Goal: Task Accomplishment & Management: Manage account settings

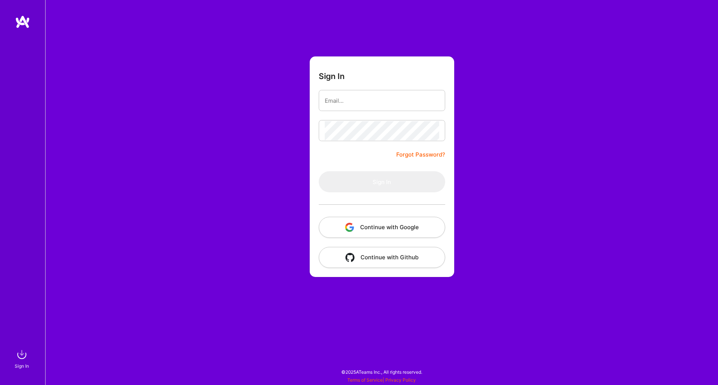
type input "[EMAIL_ADDRESS][DOMAIN_NAME]"
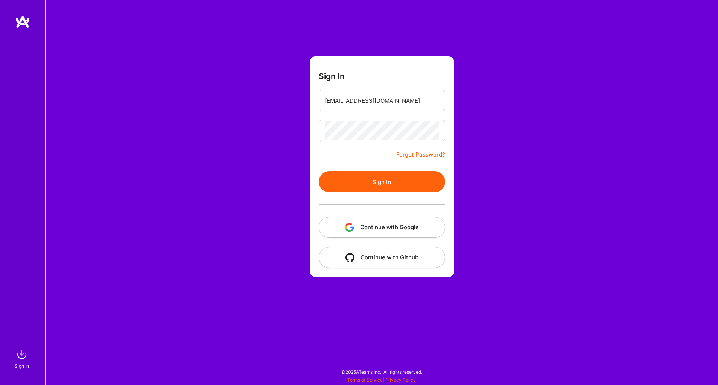
drag, startPoint x: 304, startPoint y: 149, endPoint x: 325, endPoint y: 147, distance: 21.2
click at [325, 147] on form "Sign In [EMAIL_ADDRESS][DOMAIN_NAME] Forgot Password? Sign In Continue with Goo…" at bounding box center [382, 166] width 144 height 220
click at [347, 178] on button "Sign In" at bounding box center [382, 181] width 126 height 21
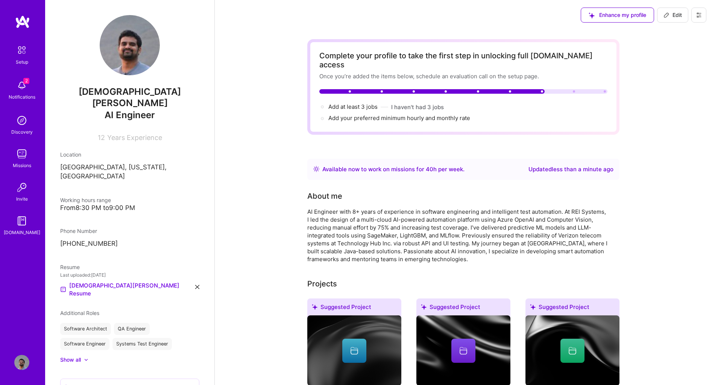
click at [389, 165] on div "Available now to work on missions for 40 h per week ." at bounding box center [393, 169] width 142 height 9
click at [672, 14] on span "Edit" at bounding box center [673, 15] width 18 height 8
select select "US"
select select "Right Now"
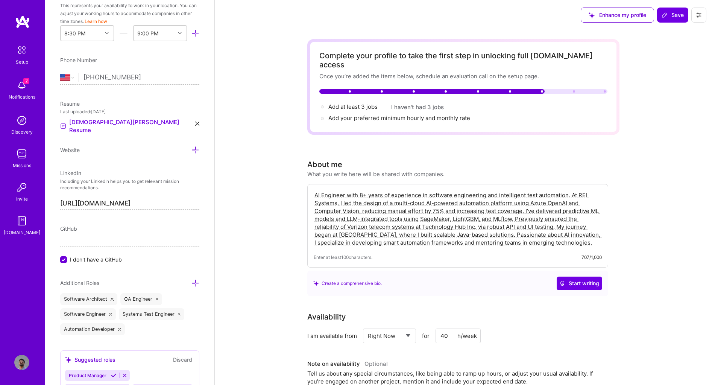
scroll to position [261, 0]
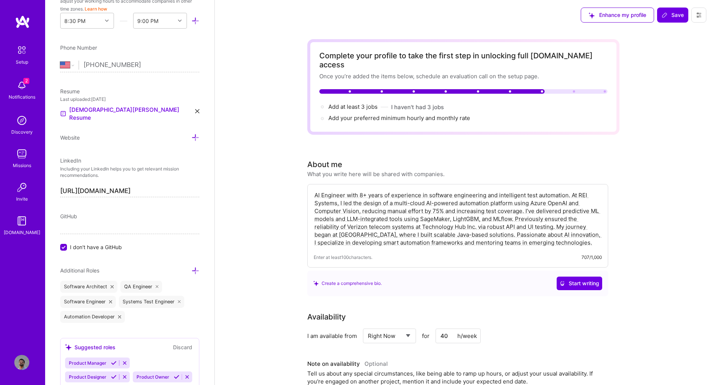
click at [363, 190] on textarea "AI Engineer with 8+ years of experience in software engineering and intelligent…" at bounding box center [458, 218] width 288 height 57
click at [579, 280] on span "Start writing" at bounding box center [579, 284] width 39 height 8
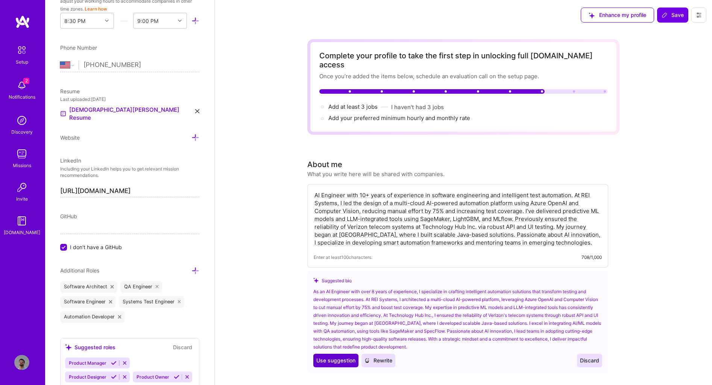
click at [340, 357] on span "Use suggestion" at bounding box center [335, 361] width 39 height 8
type textarea "As an AI Engineer with over 8 years of experience, I specialize in crafting int…"
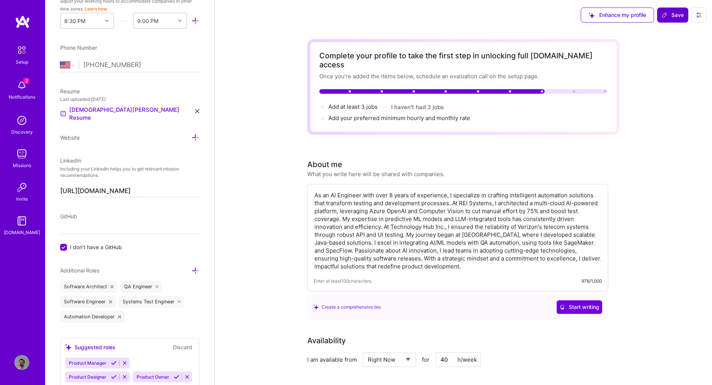
click at [434, 14] on div "Enhance my profile Save" at bounding box center [463, 15] width 497 height 30
click at [665, 15] on icon at bounding box center [665, 15] width 6 height 6
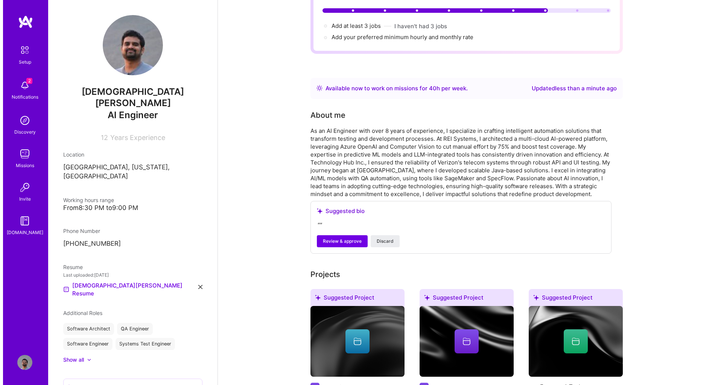
scroll to position [0, 0]
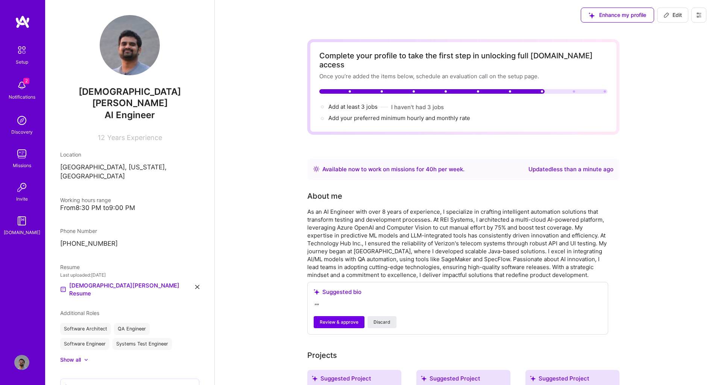
click at [24, 87] on img at bounding box center [21, 85] width 15 height 15
